Goal: Transaction & Acquisition: Purchase product/service

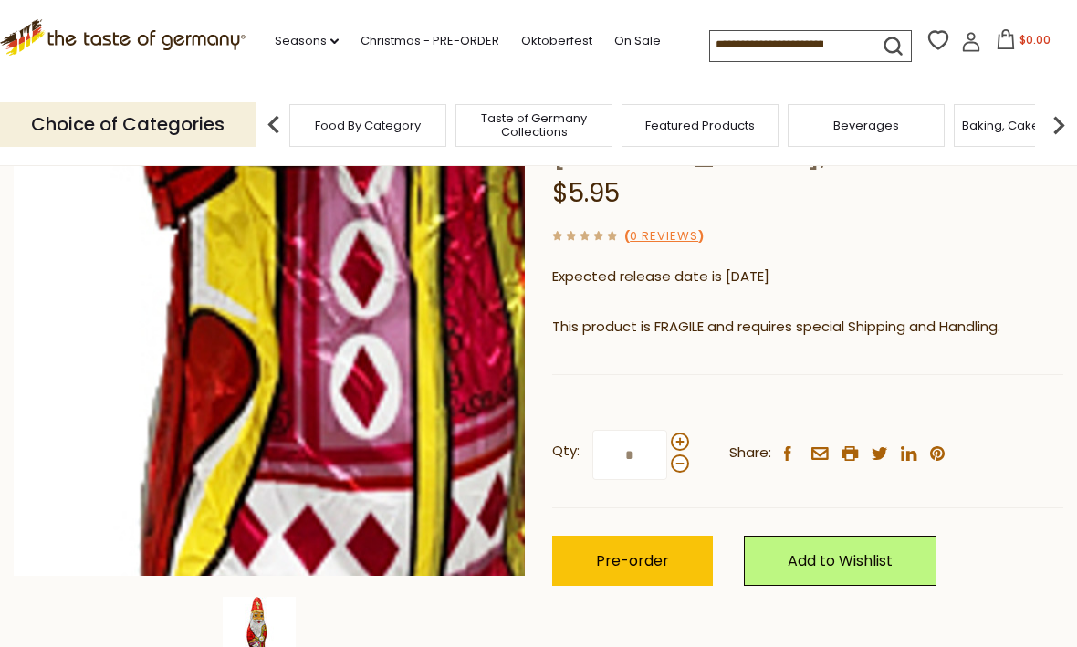
scroll to position [193, 0]
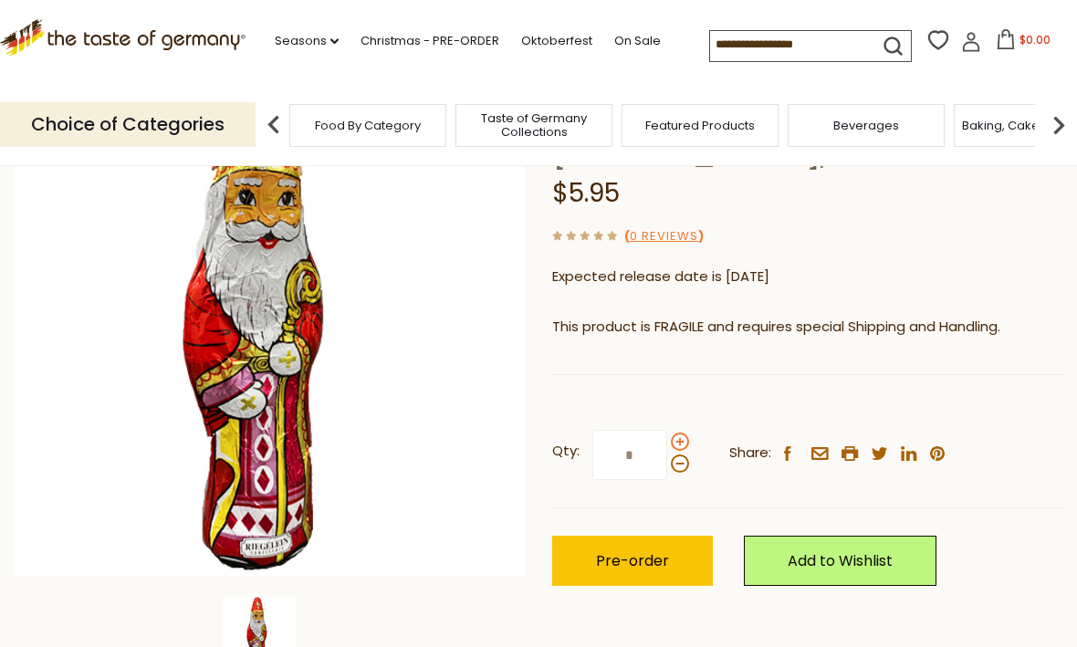
click at [673, 441] on span at bounding box center [680, 442] width 18 height 18
click at [667, 441] on input "*" at bounding box center [629, 455] width 75 height 50
click at [677, 441] on span at bounding box center [680, 442] width 18 height 18
click at [667, 441] on input "*" at bounding box center [629, 455] width 75 height 50
click at [680, 441] on span at bounding box center [680, 442] width 18 height 18
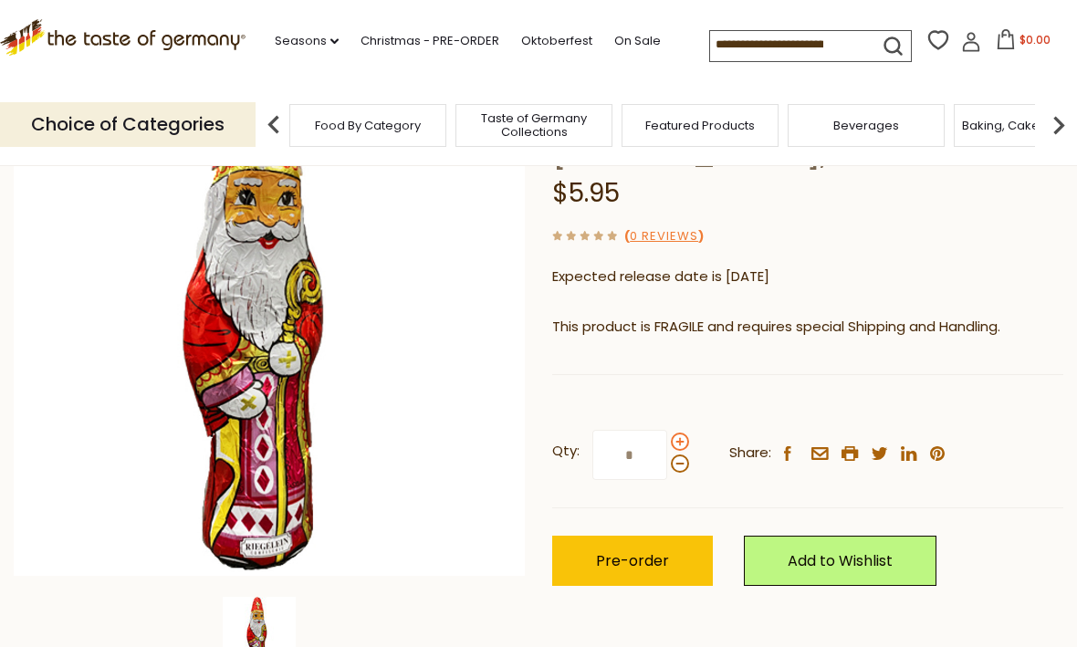
click at [667, 441] on input "*" at bounding box center [629, 455] width 75 height 50
click at [680, 441] on span at bounding box center [680, 442] width 18 height 18
click at [667, 441] on input "*" at bounding box center [629, 455] width 75 height 50
click at [678, 469] on span at bounding box center [680, 463] width 18 height 18
click at [667, 469] on input "*" at bounding box center [629, 455] width 75 height 50
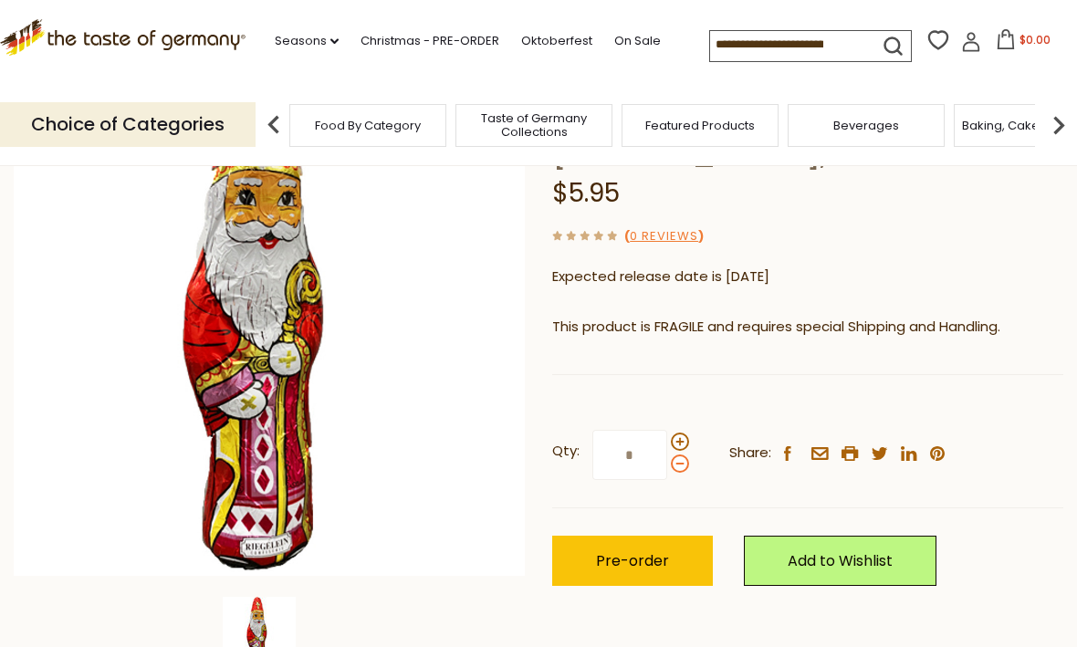
type input "*"
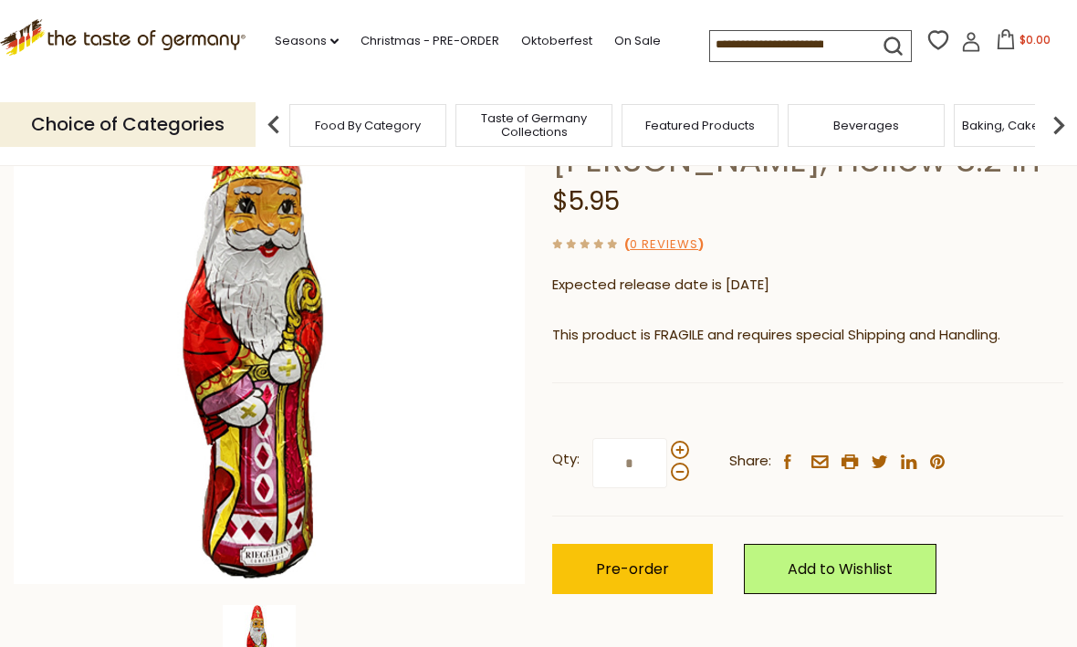
scroll to position [188, 0]
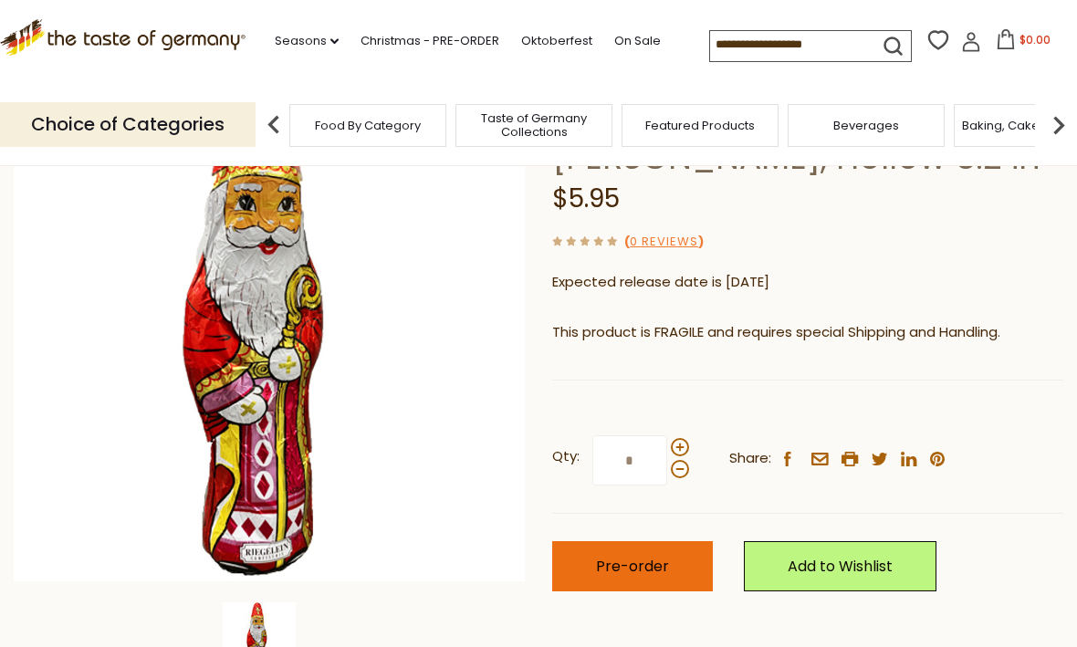
click at [663, 556] on span "Pre-order" at bounding box center [632, 566] width 73 height 21
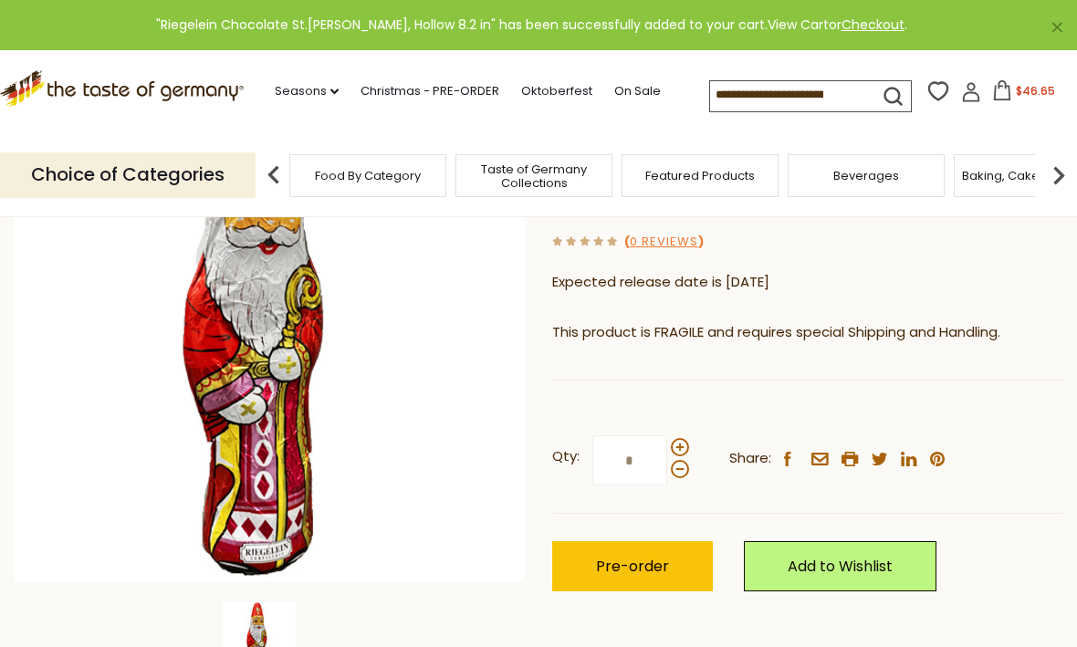
click at [790, 24] on link "View Cart" at bounding box center [797, 25] width 61 height 18
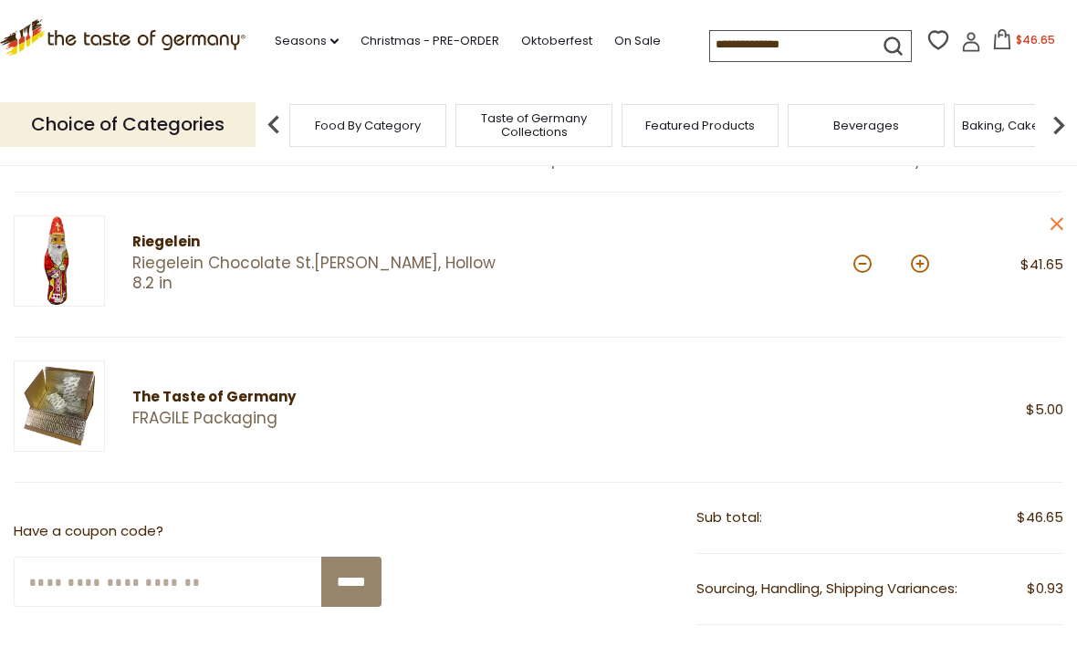
scroll to position [213, 0]
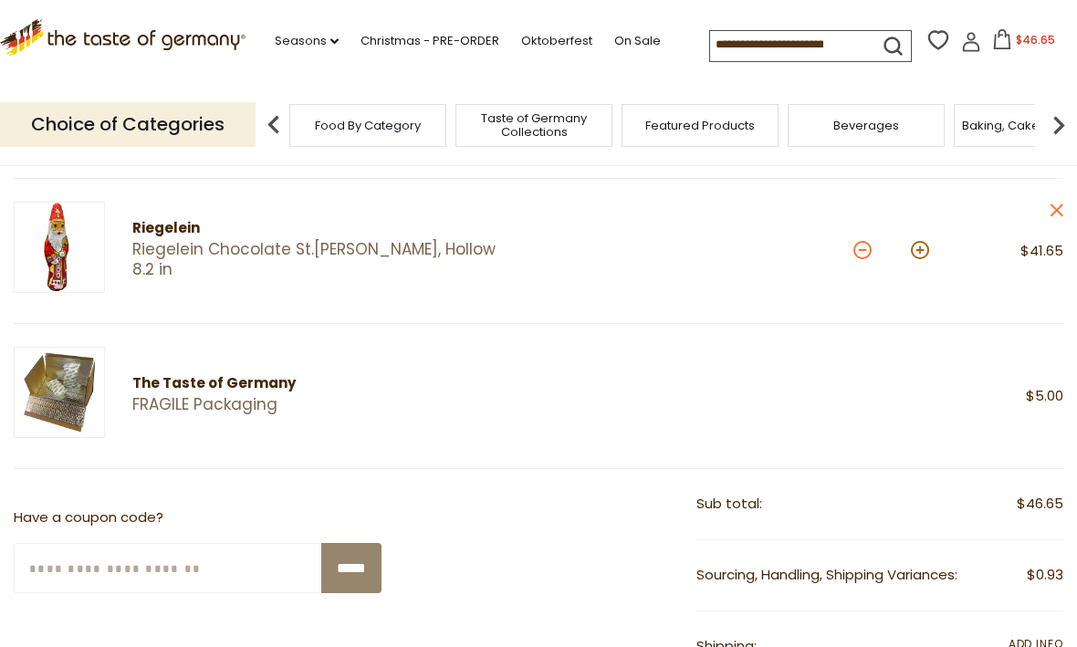
click at [867, 258] on button at bounding box center [862, 250] width 18 height 18
click at [865, 255] on button at bounding box center [862, 250] width 18 height 18
type input "*"
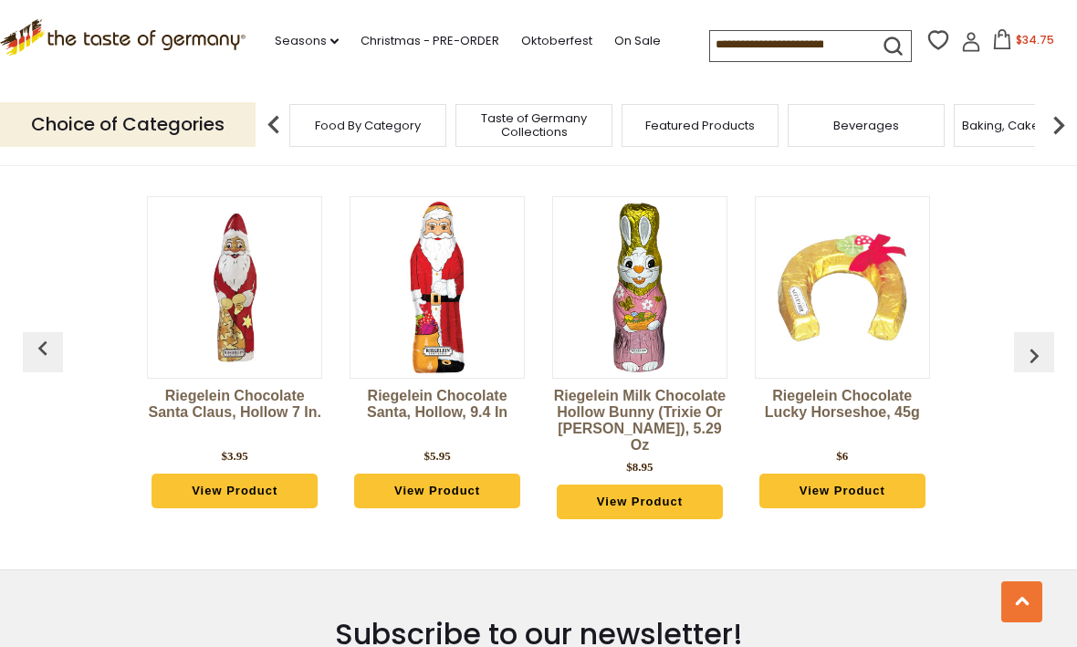
scroll to position [1429, 0]
